Goal: Transaction & Acquisition: Purchase product/service

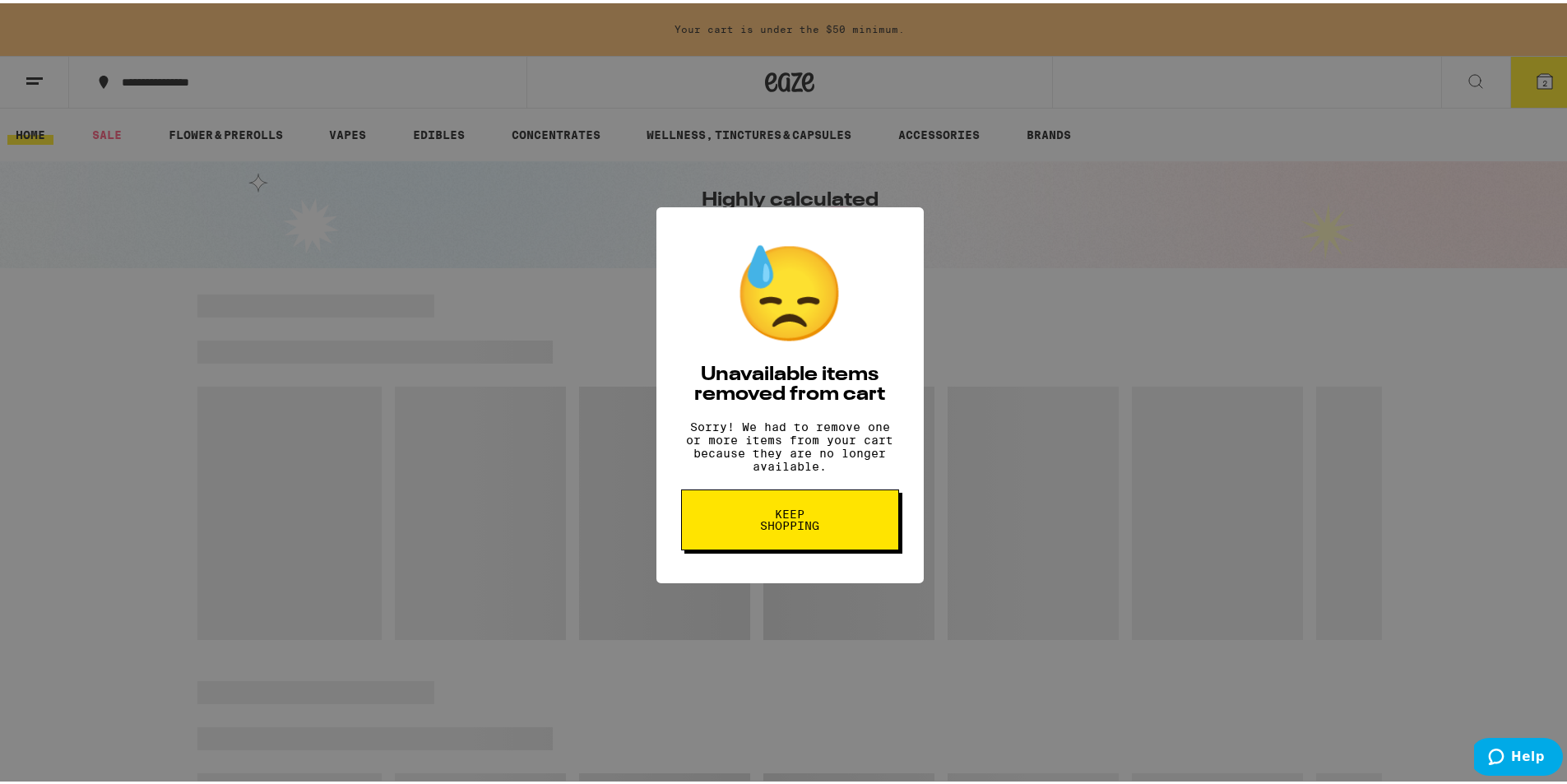
drag, startPoint x: 762, startPoint y: 533, endPoint x: 766, endPoint y: 522, distance: 11.7
click at [764, 524] on span "Keep Shopping" at bounding box center [790, 516] width 85 height 23
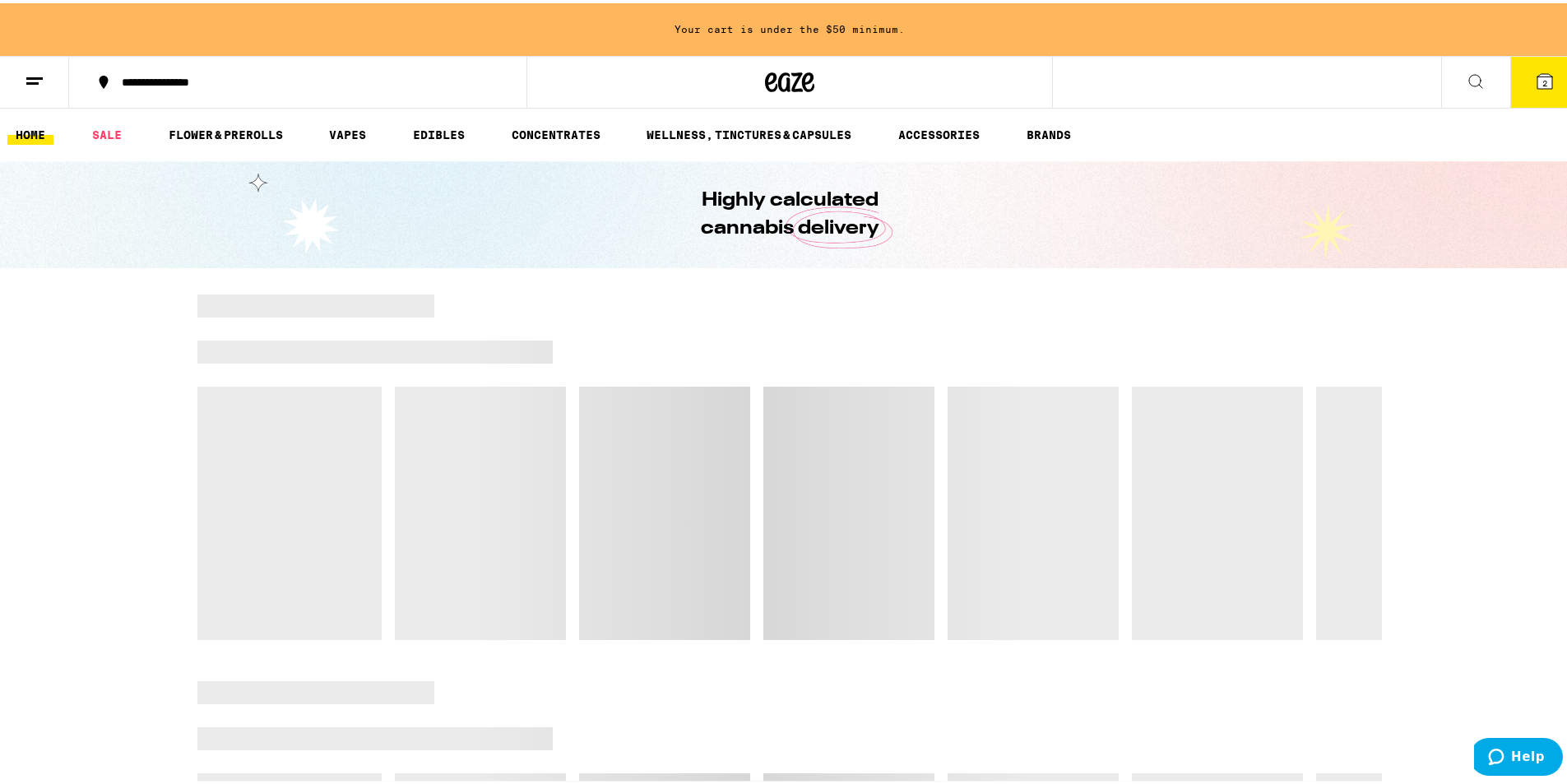
click at [1539, 77] on icon at bounding box center [1545, 78] width 15 height 15
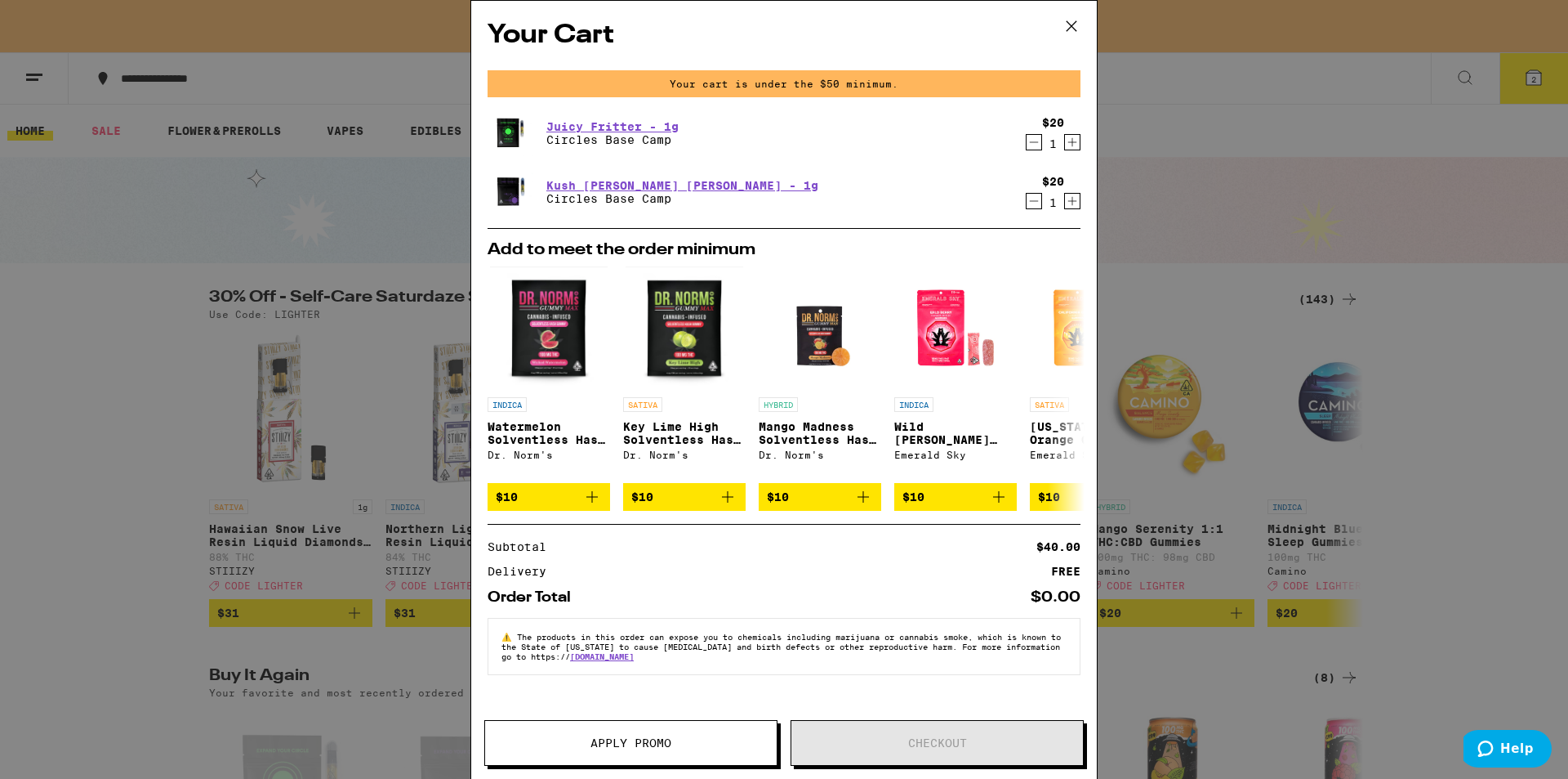
click at [1032, 143] on icon "Decrement" at bounding box center [1033, 142] width 15 height 20
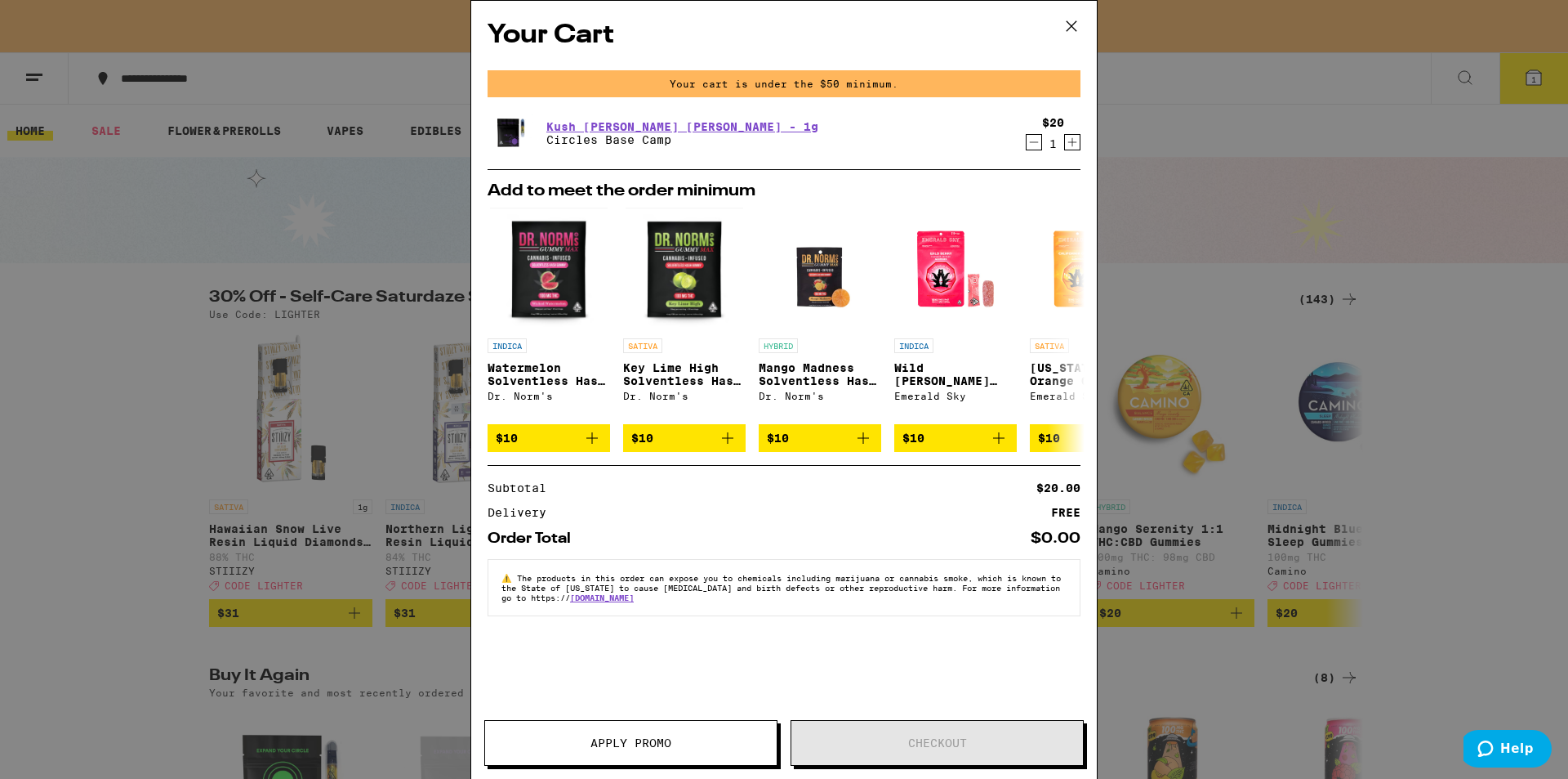
click at [1028, 150] on icon "Decrement" at bounding box center [1033, 142] width 15 height 20
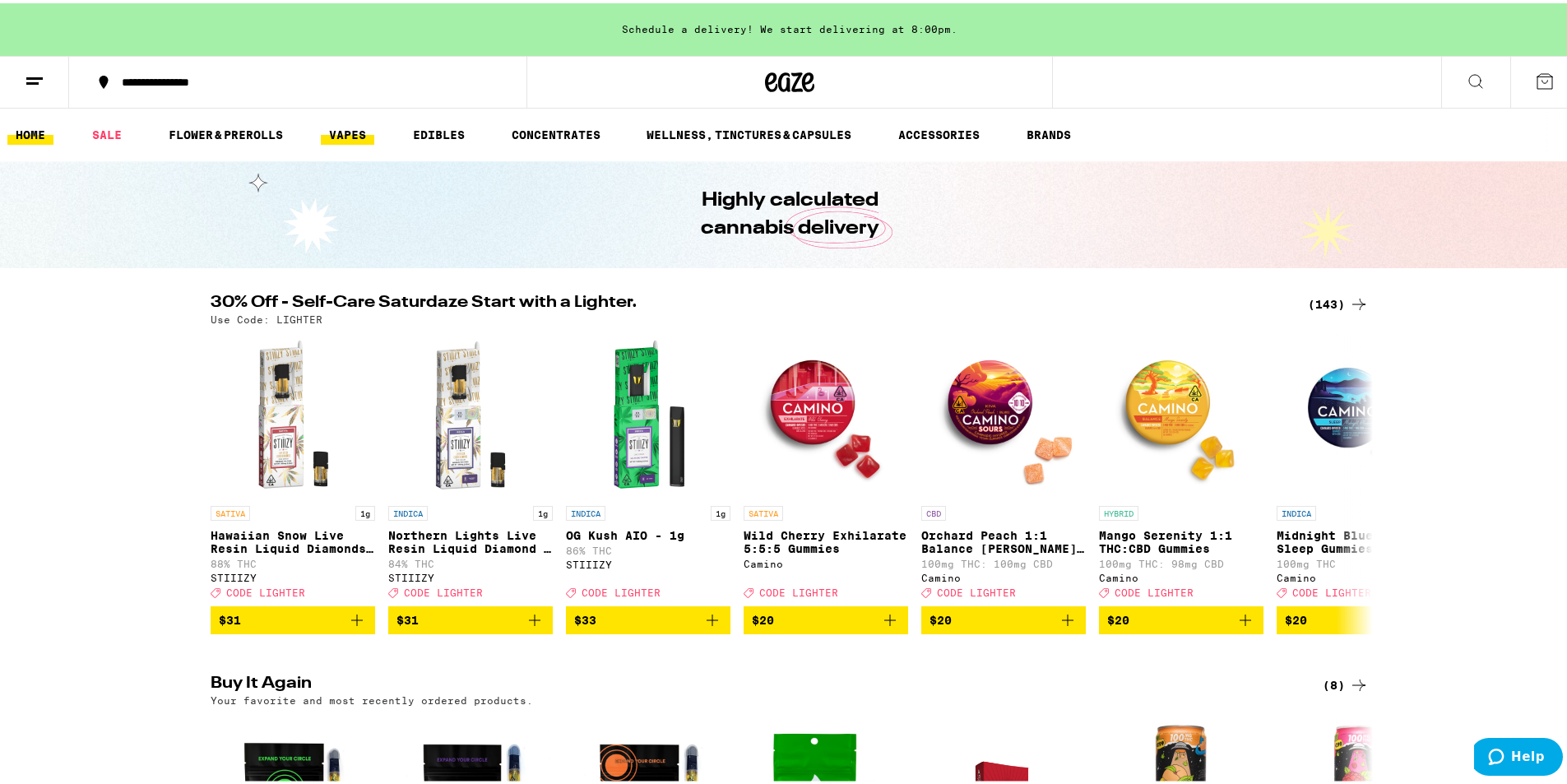
click at [340, 134] on link "VAPES" at bounding box center [348, 131] width 53 height 20
